Goal: Download file/media

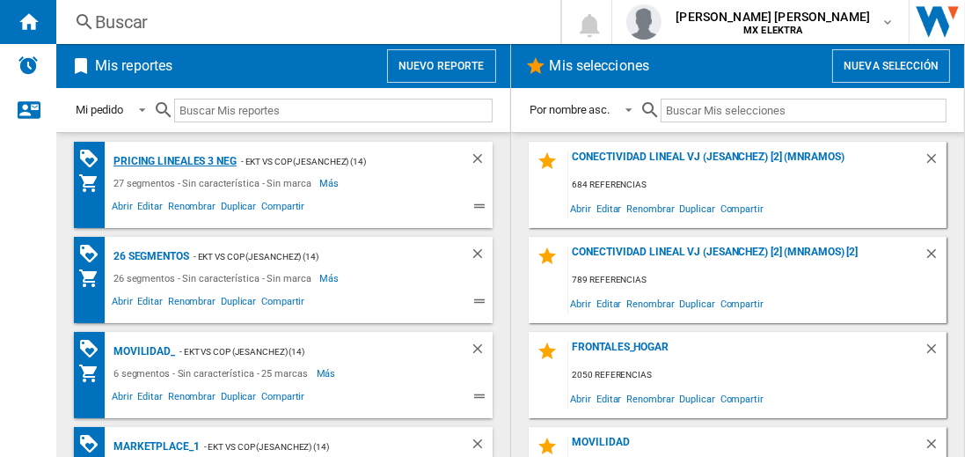
click at [174, 160] on div "Pricing lineales 3 neg" at bounding box center [173, 161] width 128 height 22
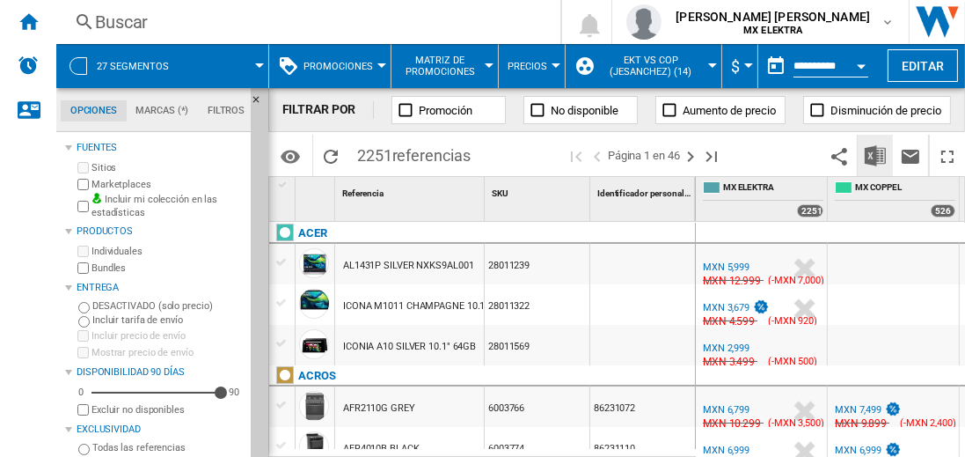
click at [876, 155] on img "Descargar en Excel" at bounding box center [875, 155] width 21 height 21
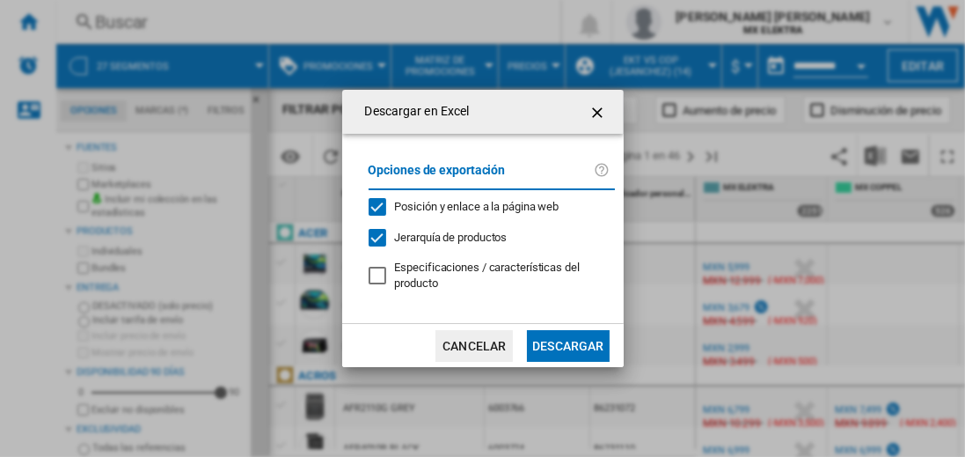
click at [567, 343] on button "Descargar" at bounding box center [568, 346] width 82 height 32
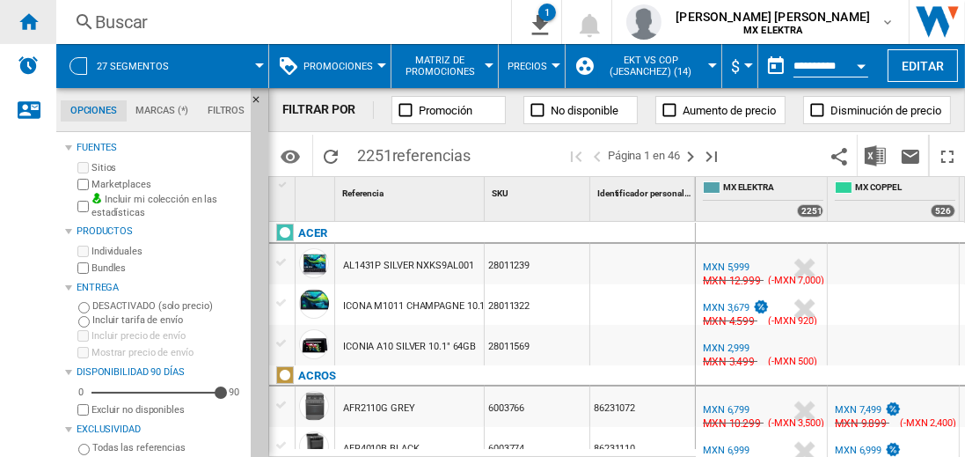
click at [28, 21] on ng-md-icon "Inicio" at bounding box center [28, 21] width 21 height 21
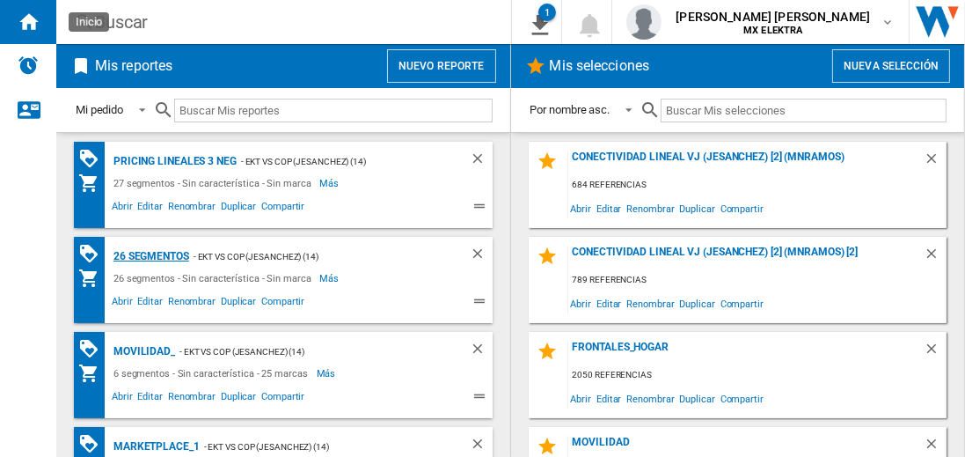
click at [152, 254] on div "26 segmentos" at bounding box center [149, 256] width 80 height 22
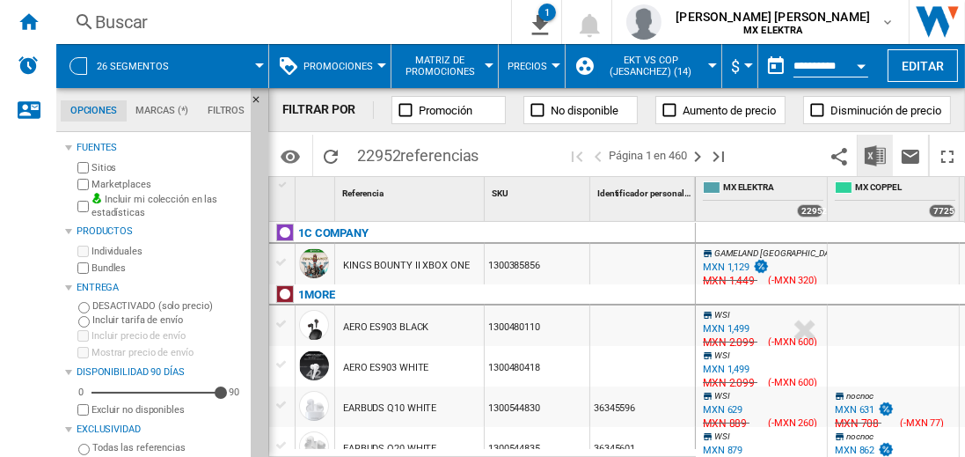
click at [876, 155] on img "Descargar en Excel" at bounding box center [875, 155] width 21 height 21
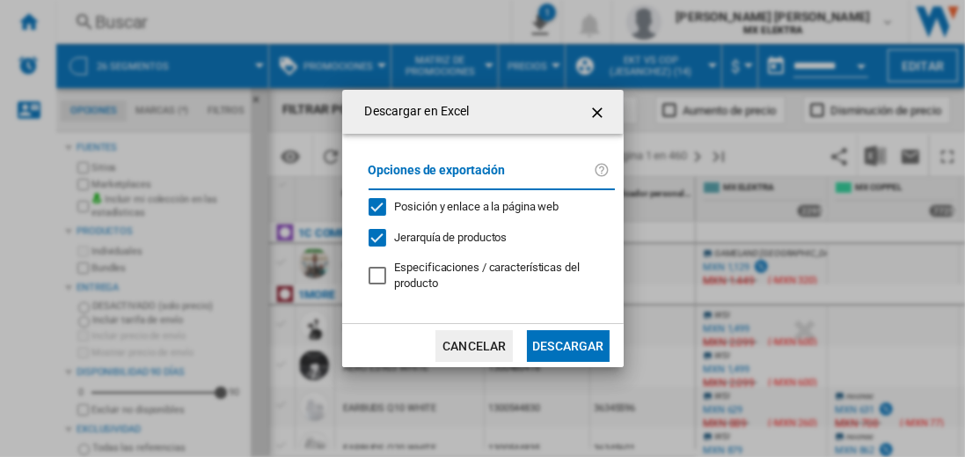
click at [567, 343] on button "Descargar" at bounding box center [568, 346] width 82 height 32
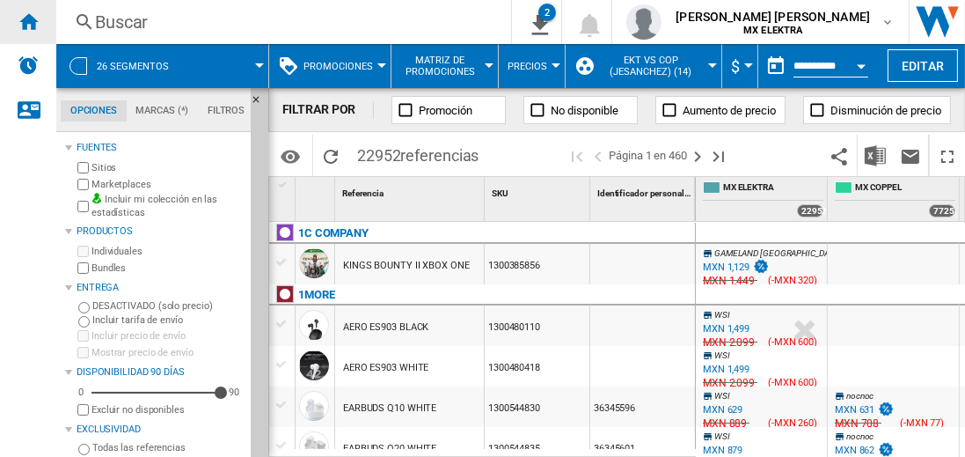
click at [28, 21] on ng-md-icon "Inicio" at bounding box center [28, 21] width 21 height 21
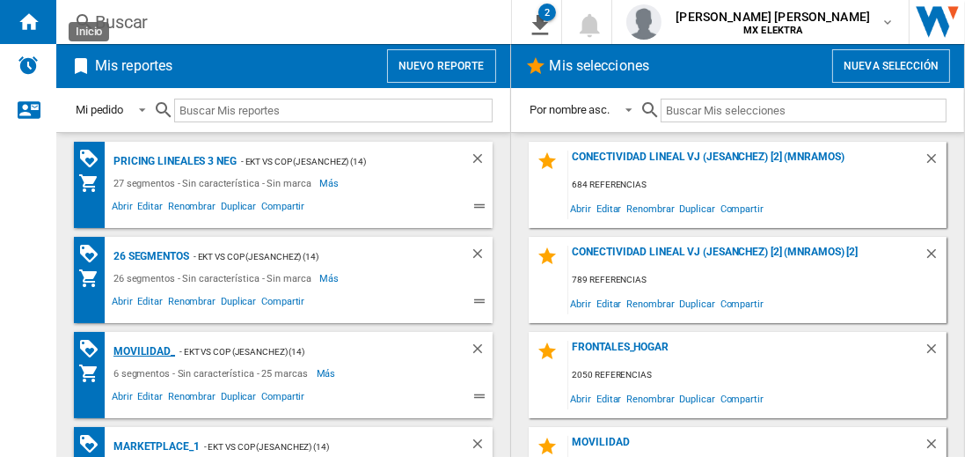
click at [141, 349] on div "MOVILIDAD_" at bounding box center [142, 351] width 66 height 22
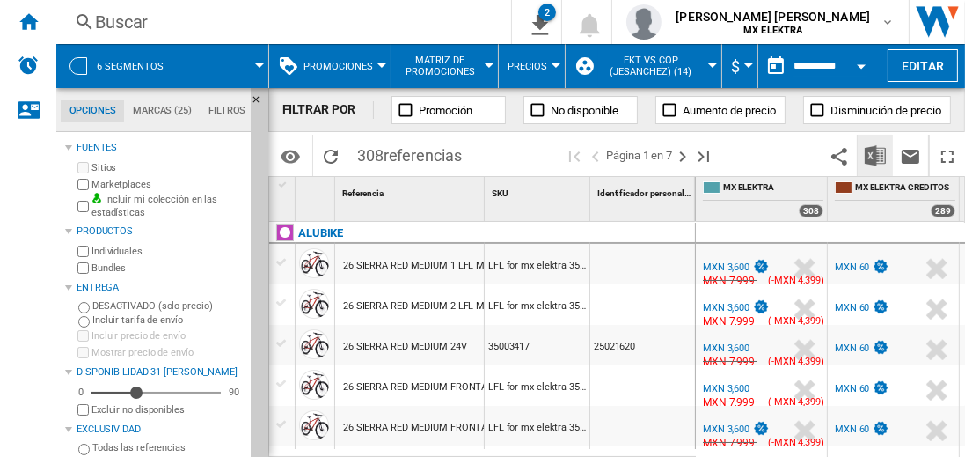
click at [876, 155] on img "Descargar en Excel" at bounding box center [875, 155] width 21 height 21
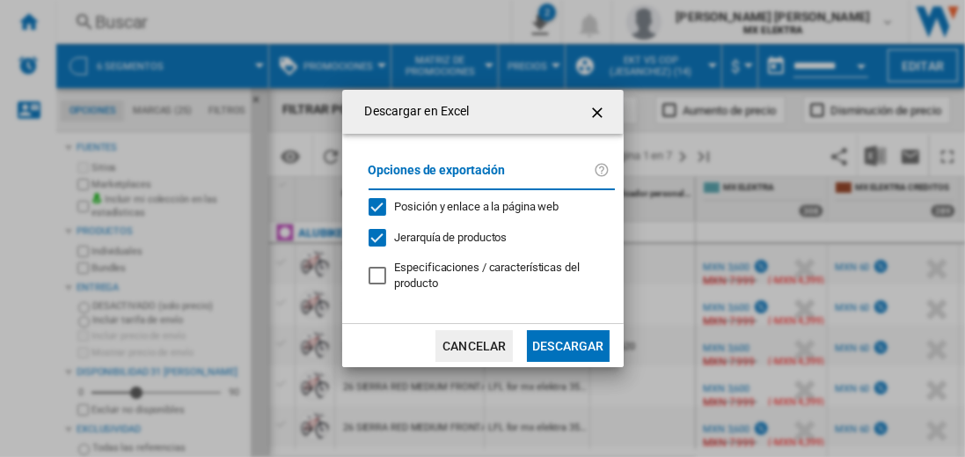
click at [567, 343] on button "Descargar" at bounding box center [568, 346] width 82 height 32
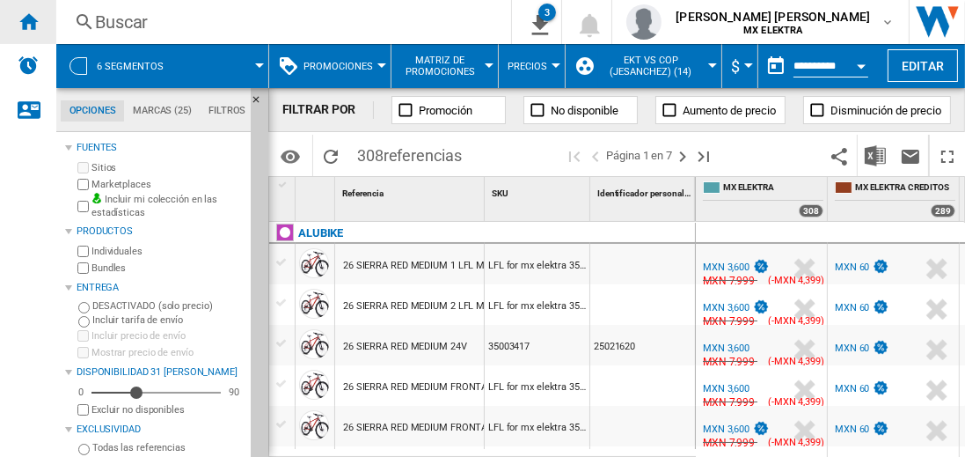
click at [28, 21] on ng-md-icon "Inicio" at bounding box center [28, 21] width 21 height 21
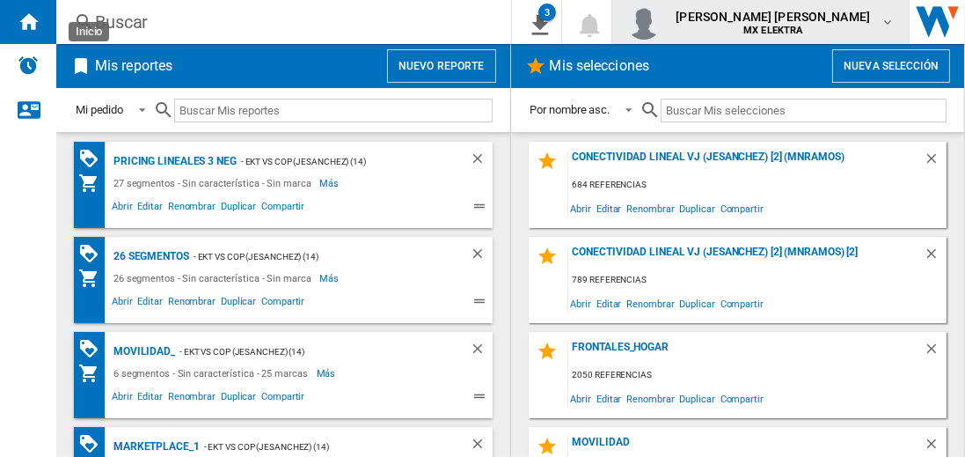
click at [790, 22] on span "[PERSON_NAME] [PERSON_NAME]" at bounding box center [773, 17] width 194 height 18
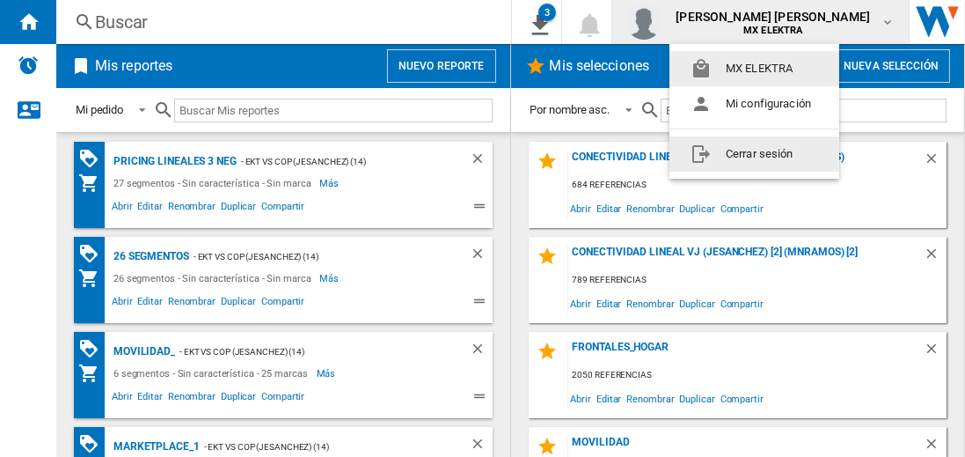
click at [754, 153] on button "Cerrar sesión" at bounding box center [755, 153] width 170 height 35
